Goal: Task Accomplishment & Management: Use online tool/utility

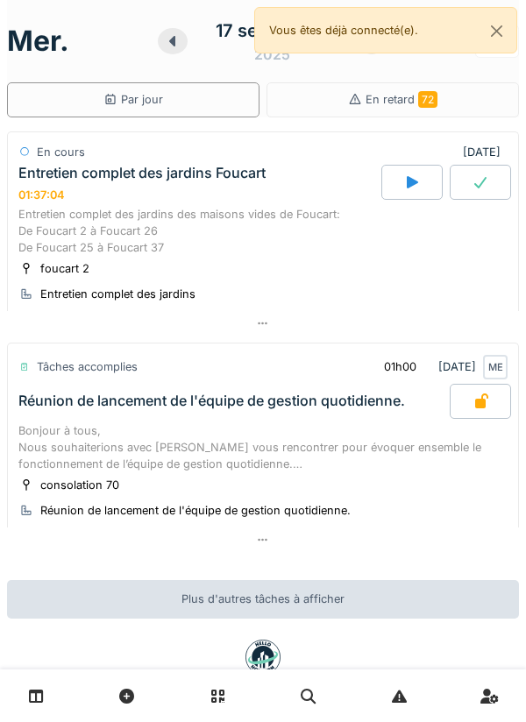
scroll to position [48, 0]
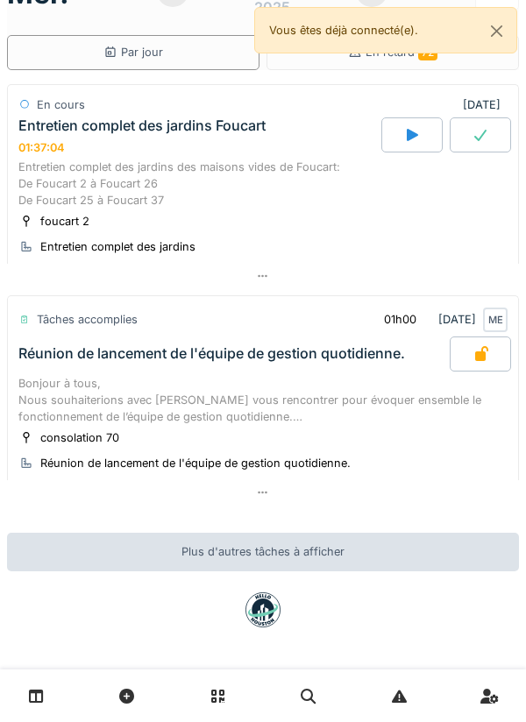
click at [49, 690] on link at bounding box center [36, 695] width 45 height 41
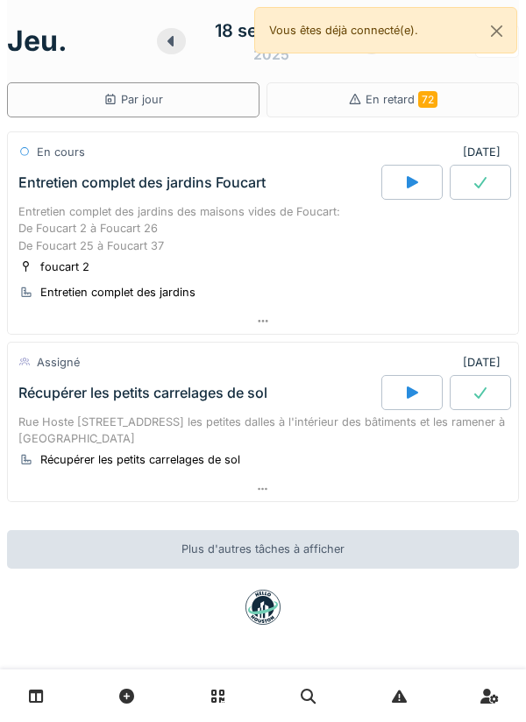
click at [410, 190] on div at bounding box center [411, 182] width 61 height 35
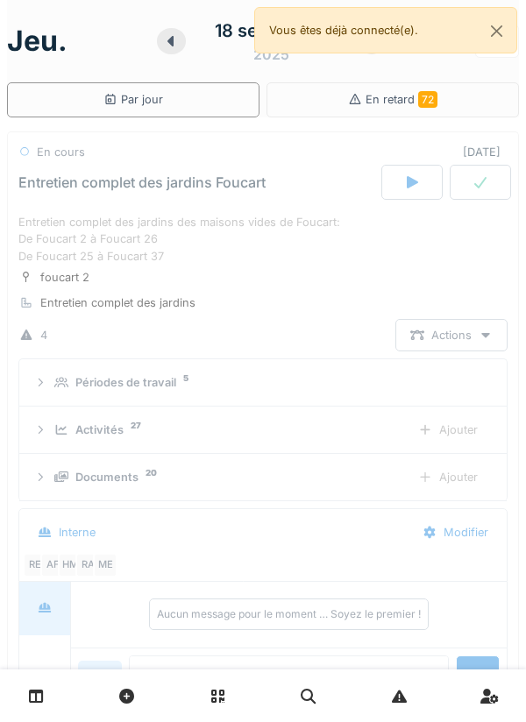
scroll to position [61, 0]
